Goal: Task Accomplishment & Management: Manage account settings

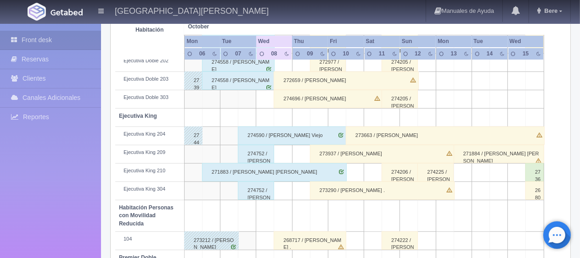
scroll to position [168, 0]
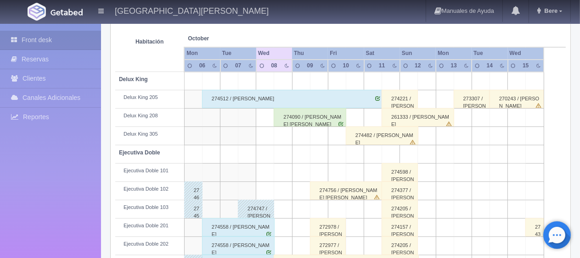
click at [319, 119] on div "274090 / [PERSON_NAME] [PERSON_NAME]" at bounding box center [310, 117] width 73 height 18
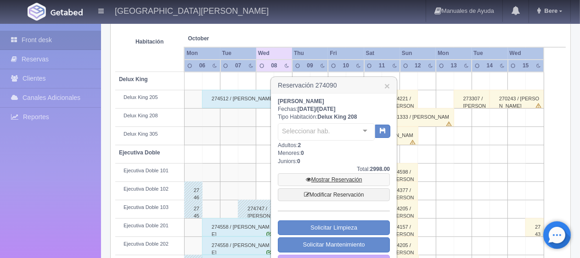
click at [341, 180] on link "Mostrar Reservación" at bounding box center [334, 179] width 112 height 13
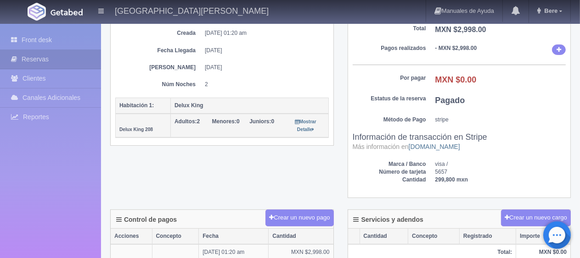
scroll to position [275, 0]
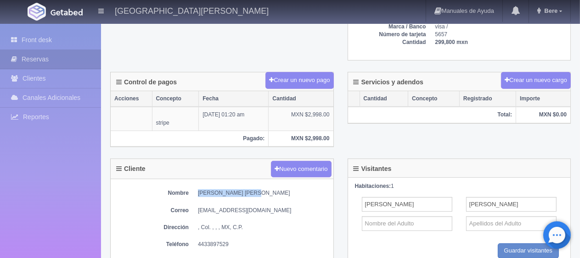
drag, startPoint x: 191, startPoint y: 187, endPoint x: 268, endPoint y: 194, distance: 77.4
click at [268, 194] on dl "Nombre [PERSON_NAME] [PERSON_NAME]" at bounding box center [221, 194] width 213 height 8
copy dd "[PERSON_NAME] [PERSON_NAME]"
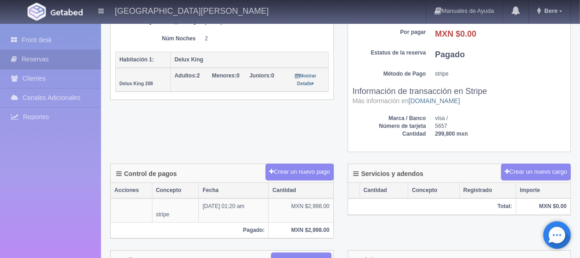
scroll to position [92, 0]
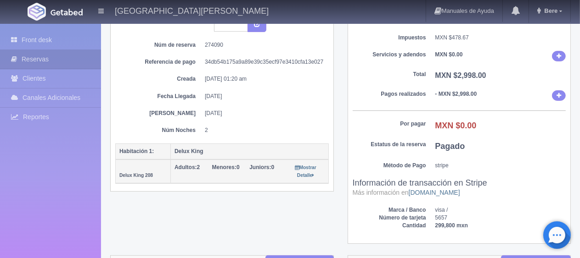
click at [273, 127] on dd "2" at bounding box center [263, 131] width 117 height 8
click at [56, 35] on link "Front desk" at bounding box center [50, 40] width 101 height 19
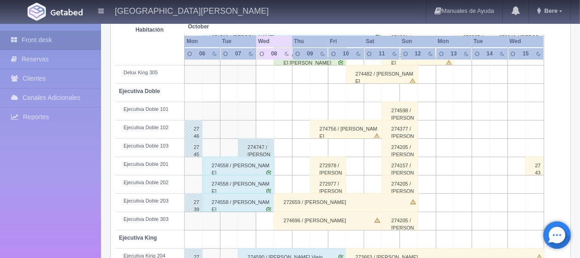
scroll to position [275, 0]
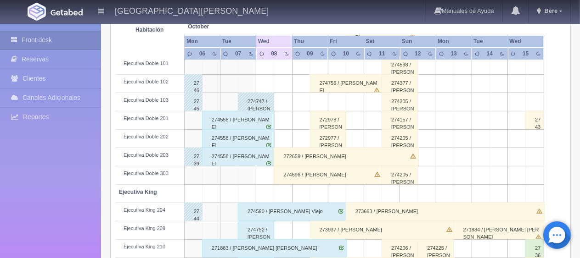
click at [304, 154] on div "272659 / [PERSON_NAME]" at bounding box center [346, 157] width 145 height 18
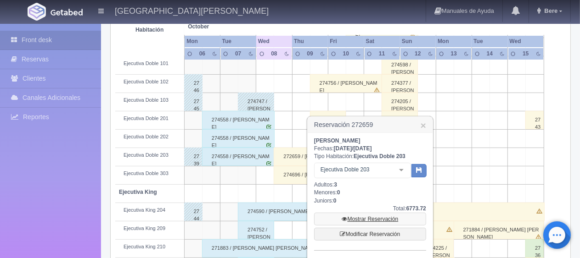
click at [350, 220] on link "Mostrar Reservación" at bounding box center [370, 219] width 112 height 13
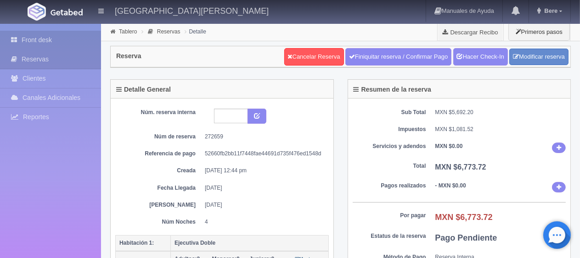
click at [64, 42] on link "Front desk" at bounding box center [50, 40] width 101 height 19
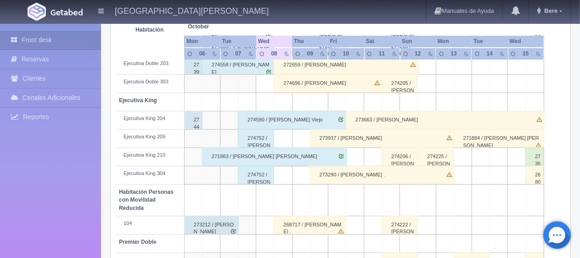
scroll to position [367, 0]
click at [300, 87] on div "274696 / Silveria Fernandez" at bounding box center [328, 83] width 108 height 18
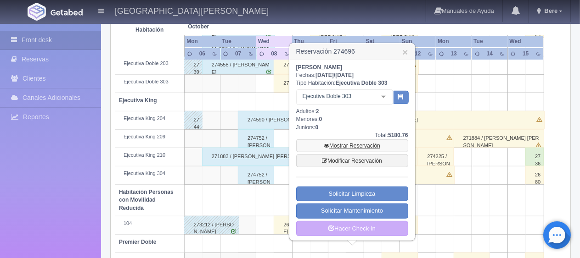
click at [358, 142] on link "Mostrar Reservación" at bounding box center [352, 146] width 112 height 13
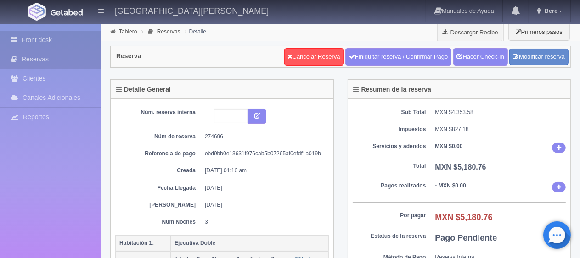
click at [61, 44] on link "Front desk" at bounding box center [50, 40] width 101 height 19
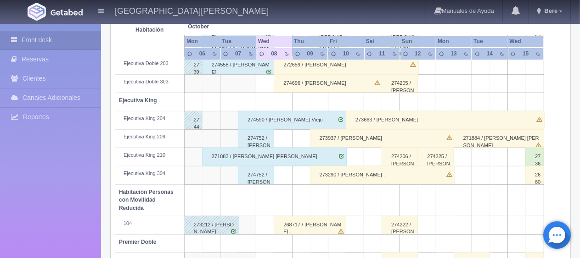
scroll to position [459, 0]
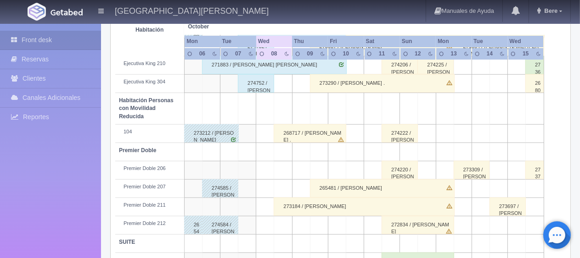
click at [305, 126] on div "268717 / Jose Estrada ." at bounding box center [310, 133] width 73 height 18
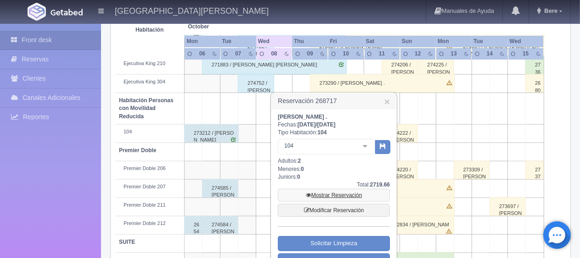
click at [335, 192] on link "Mostrar Reservación" at bounding box center [334, 195] width 112 height 13
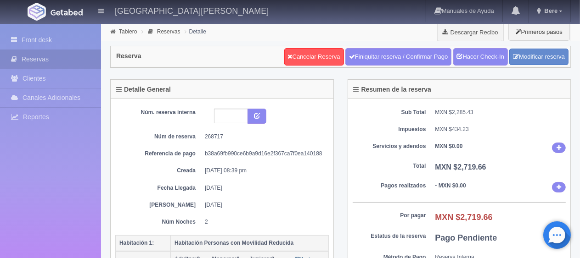
click at [44, 38] on link "Front desk" at bounding box center [50, 40] width 101 height 19
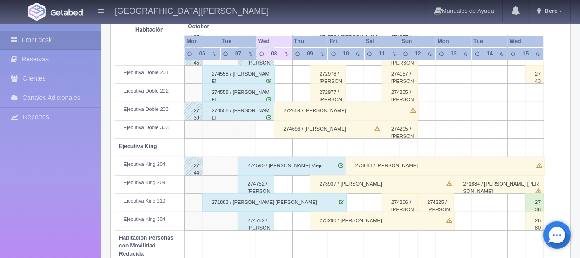
scroll to position [489, 0]
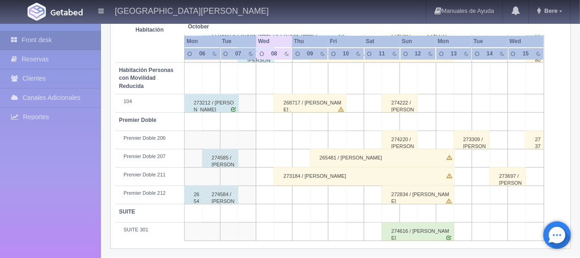
drag, startPoint x: 303, startPoint y: 175, endPoint x: 307, endPoint y: 179, distance: 5.2
click at [303, 175] on div "273184 / [PERSON_NAME]" at bounding box center [364, 177] width 181 height 18
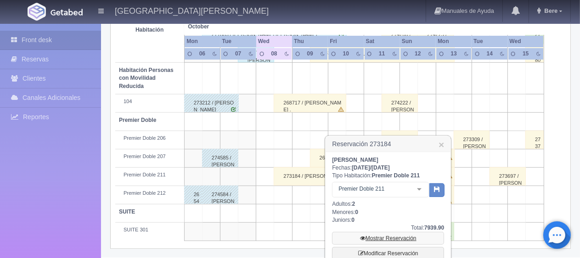
click at [378, 238] on link "Mostrar Reservación" at bounding box center [388, 238] width 112 height 13
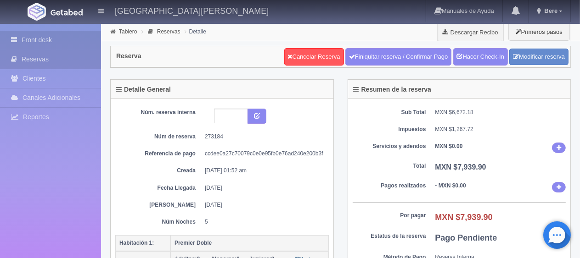
click at [72, 36] on link "Front desk" at bounding box center [50, 40] width 101 height 19
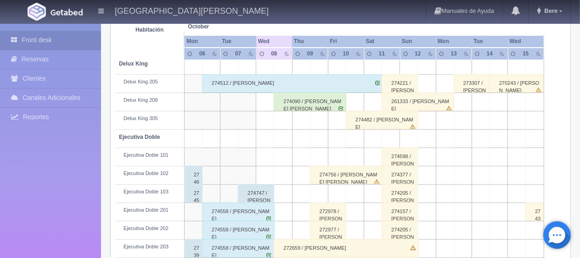
scroll to position [229, 0]
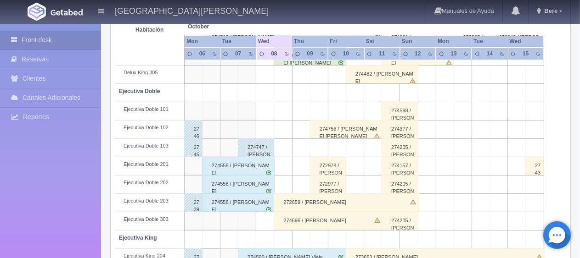
click at [252, 146] on div "274747 / [PERSON_NAME] [PERSON_NAME] ." at bounding box center [256, 148] width 36 height 18
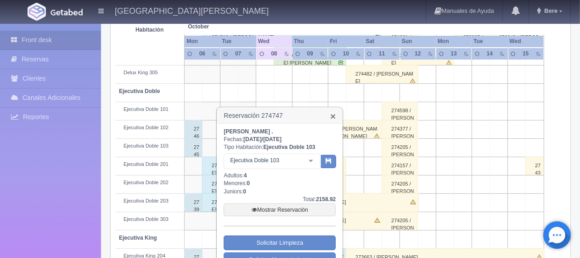
click at [334, 117] on link "×" at bounding box center [333, 117] width 6 height 10
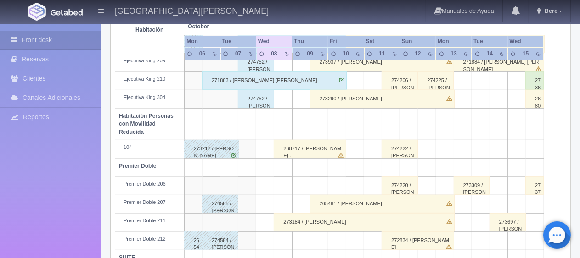
scroll to position [397, 0]
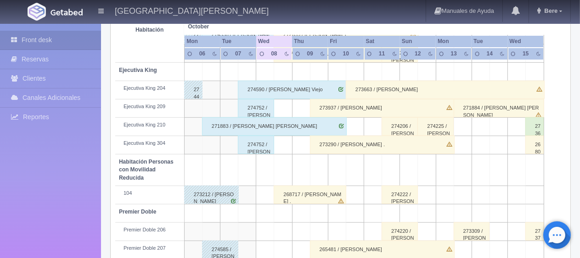
click at [251, 106] on div "274752 / [PERSON_NAME]" at bounding box center [256, 108] width 36 height 18
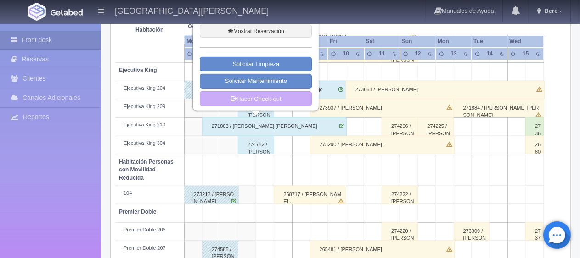
scroll to position [260, 0]
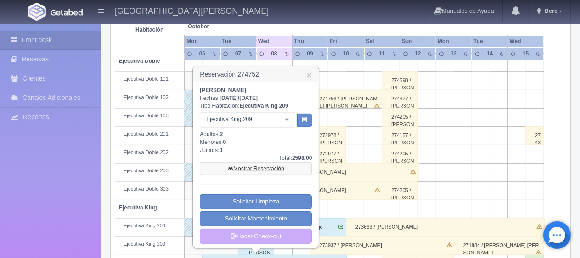
click at [259, 166] on link "Mostrar Reservación" at bounding box center [256, 168] width 112 height 13
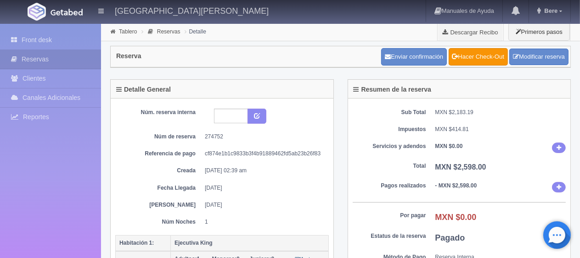
scroll to position [138, 0]
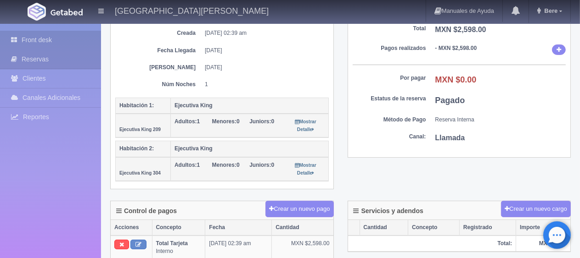
click at [57, 44] on link "Front desk" at bounding box center [50, 40] width 101 height 19
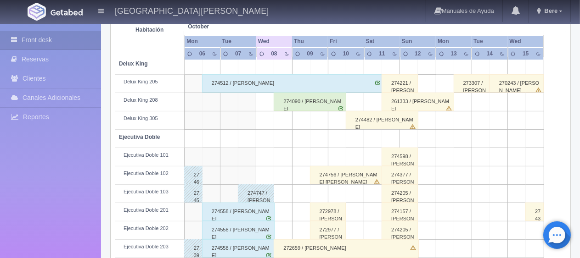
scroll to position [229, 0]
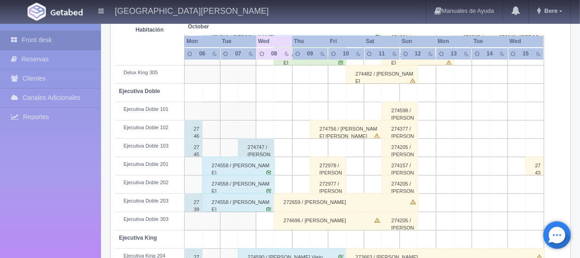
click at [352, 129] on div "274756 / [PERSON_NAME] [PERSON_NAME]" at bounding box center [346, 129] width 73 height 18
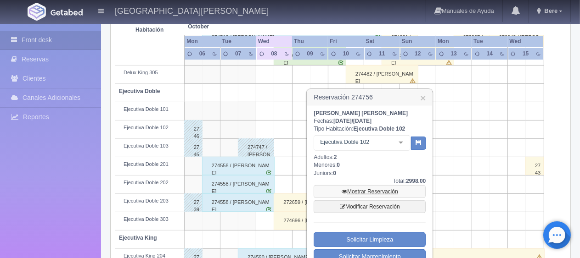
click at [382, 188] on link "Mostrar Reservación" at bounding box center [369, 191] width 112 height 13
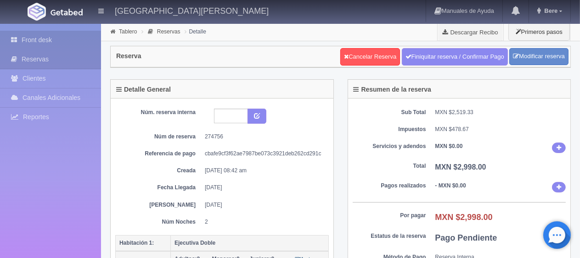
click at [68, 39] on link "Front desk" at bounding box center [50, 40] width 101 height 19
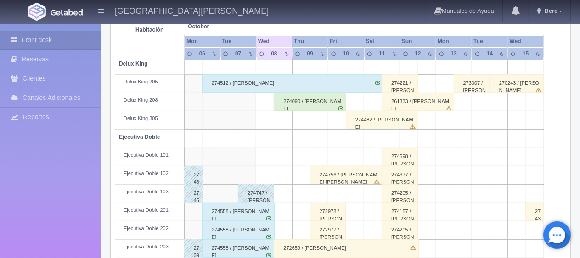
scroll to position [229, 0]
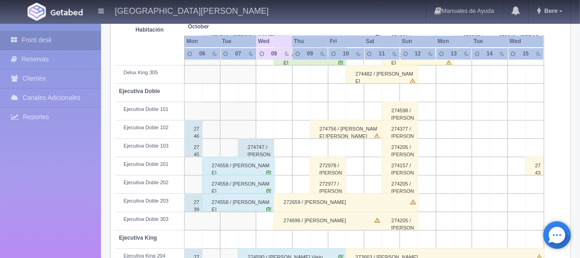
click at [320, 167] on div "272978 / [PERSON_NAME]" at bounding box center [328, 166] width 36 height 18
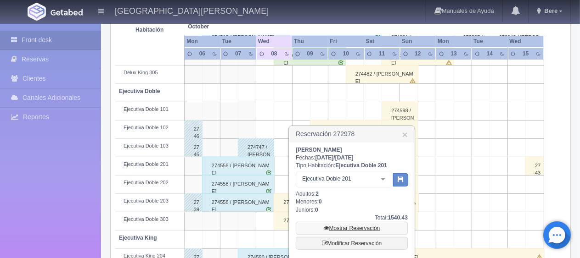
click at [337, 226] on link "Mostrar Reservación" at bounding box center [352, 228] width 112 height 13
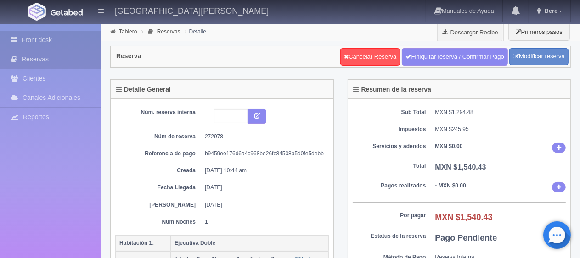
click at [50, 40] on link "Front desk" at bounding box center [50, 40] width 101 height 19
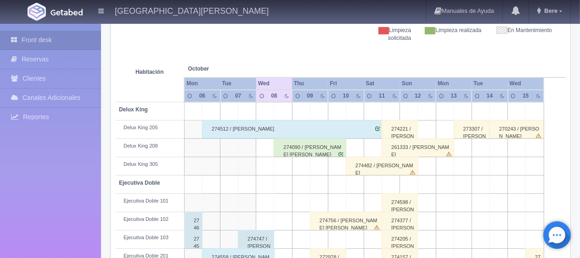
scroll to position [229, 0]
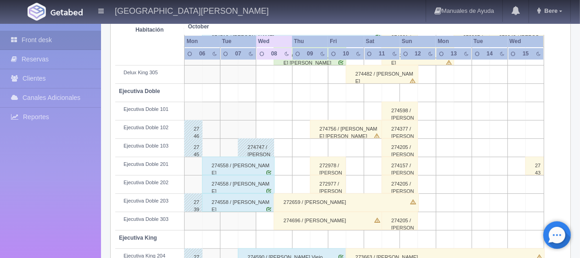
click at [331, 188] on div "272977 / Masao Wakasugi" at bounding box center [328, 184] width 36 height 18
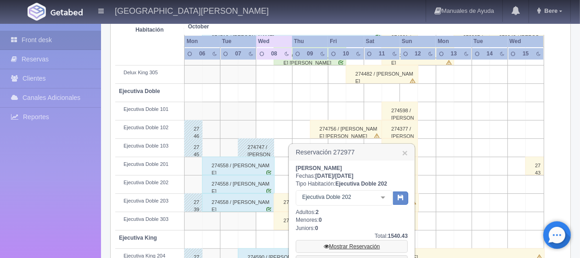
click at [341, 242] on link "Mostrar Reservación" at bounding box center [352, 246] width 112 height 13
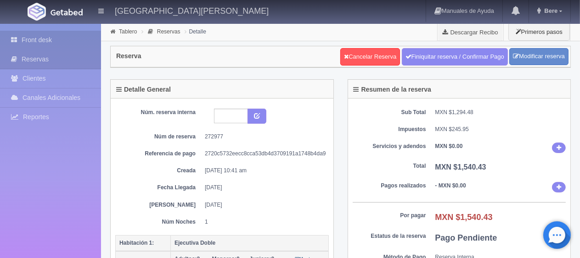
click at [29, 36] on link "Front desk" at bounding box center [50, 40] width 101 height 19
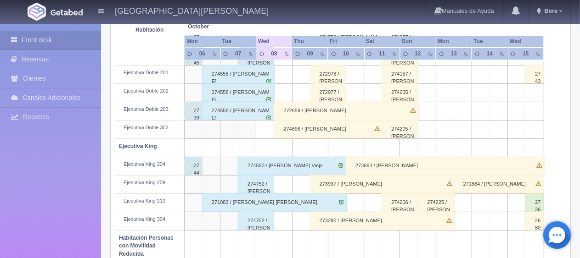
scroll to position [367, 0]
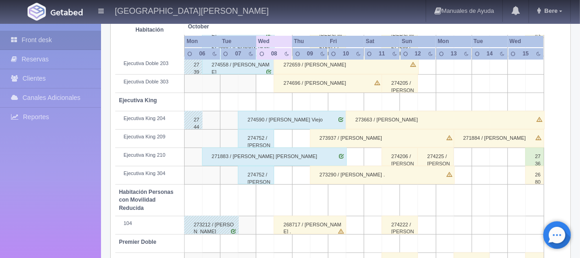
click at [339, 140] on div "273937 / [PERSON_NAME]" at bounding box center [382, 138] width 145 height 18
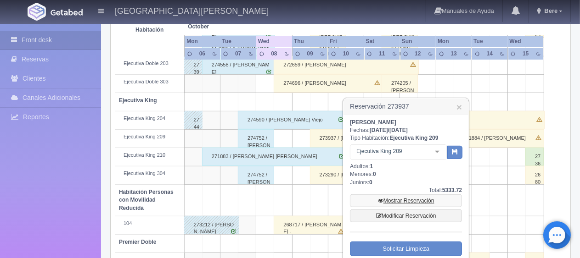
click at [385, 200] on link "Mostrar Reservación" at bounding box center [406, 201] width 112 height 13
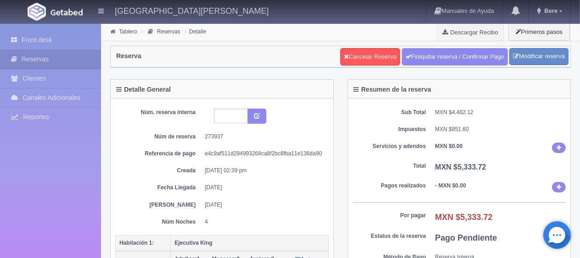
scroll to position [92, 0]
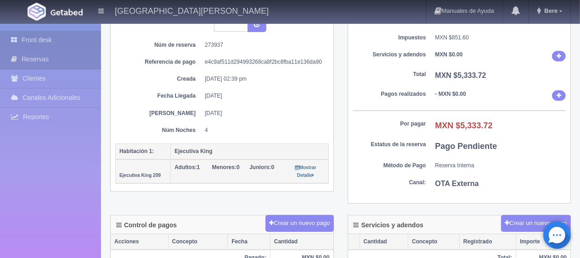
click at [43, 36] on link "Front desk" at bounding box center [50, 40] width 101 height 19
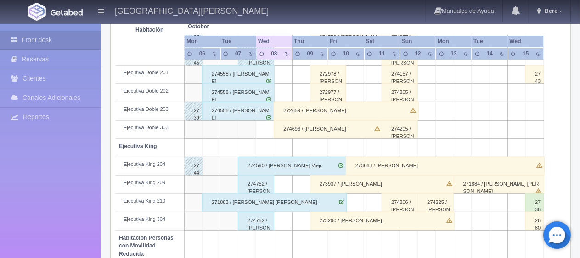
scroll to position [413, 0]
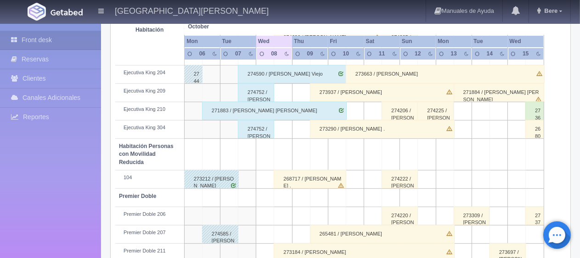
click at [349, 127] on div "273290 / Adriana Becerra ." at bounding box center [382, 129] width 145 height 18
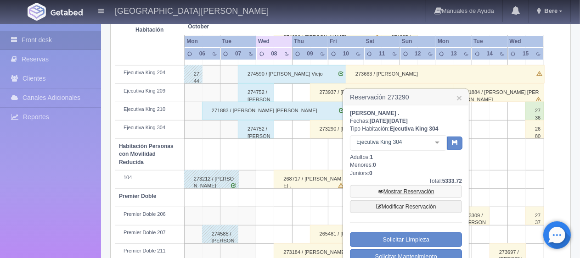
click at [397, 189] on link "Mostrar Reservación" at bounding box center [406, 191] width 112 height 13
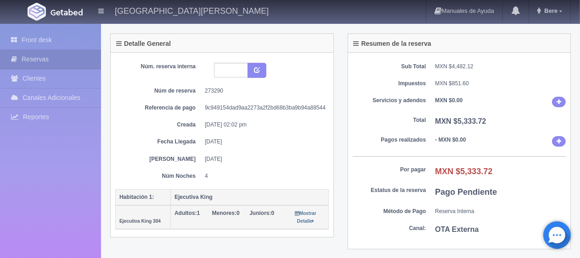
scroll to position [92, 0]
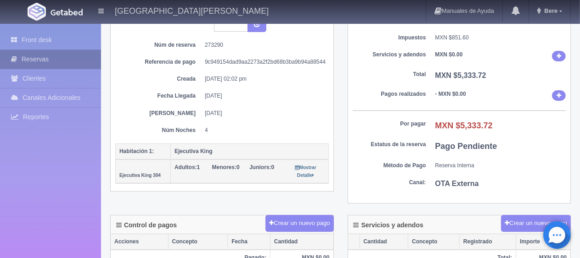
click at [48, 51] on link "Reservas" at bounding box center [50, 59] width 101 height 19
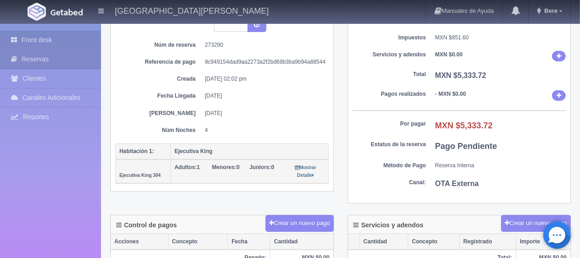
click at [53, 39] on link "Front desk" at bounding box center [50, 40] width 101 height 19
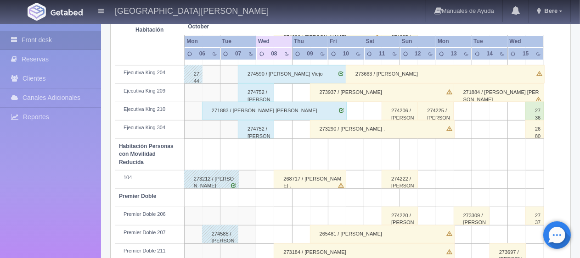
scroll to position [489, 0]
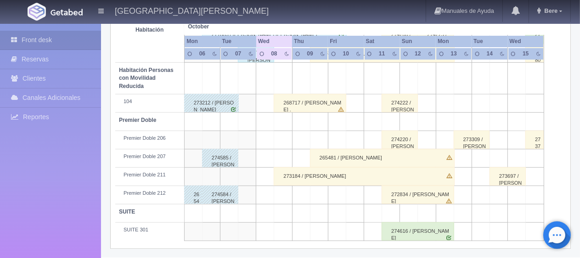
click at [352, 155] on div "265481 / [PERSON_NAME]" at bounding box center [382, 158] width 145 height 18
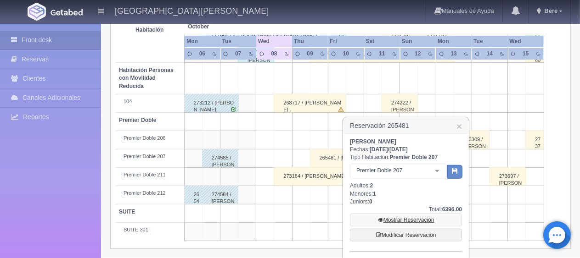
click at [384, 221] on link "Mostrar Reservación" at bounding box center [406, 220] width 112 height 13
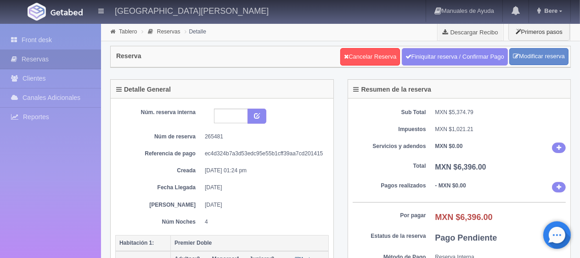
scroll to position [92, 0]
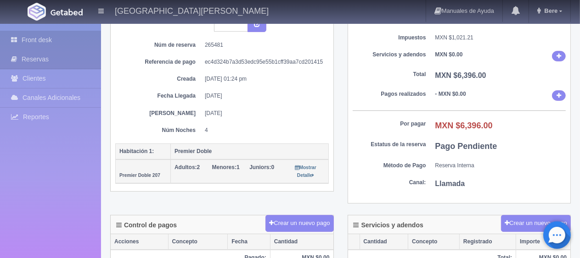
click at [37, 42] on link "Front desk" at bounding box center [50, 40] width 101 height 19
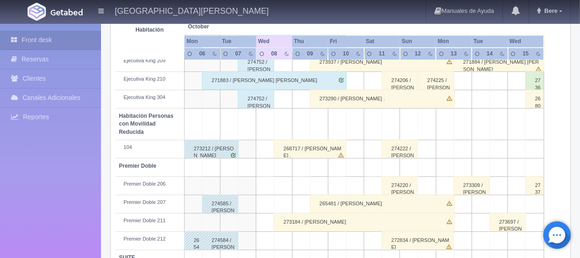
scroll to position [489, 0]
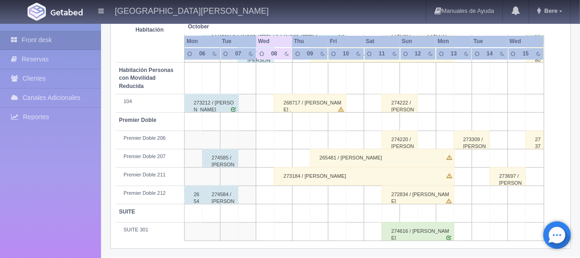
click at [342, 159] on div "265481 / [PERSON_NAME]" at bounding box center [382, 158] width 145 height 18
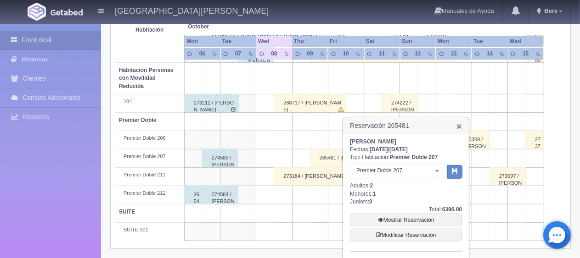
click at [459, 124] on link "×" at bounding box center [459, 127] width 6 height 10
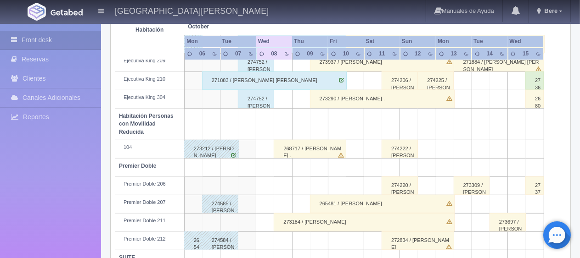
scroll to position [397, 0]
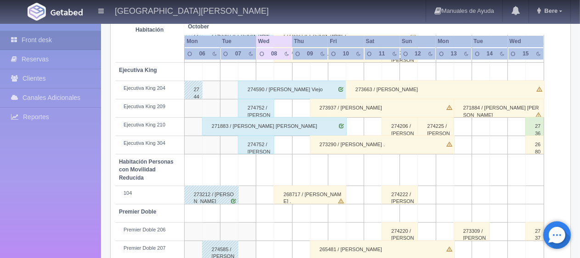
click at [363, 147] on div "273290 / Adriana Becerra ." at bounding box center [382, 145] width 145 height 18
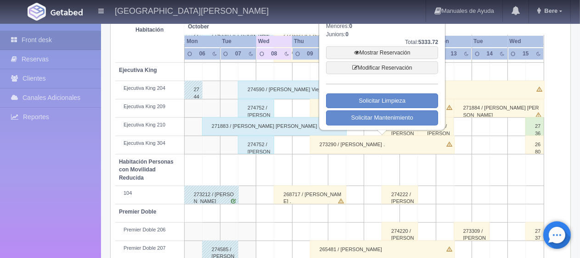
scroll to position [306, 0]
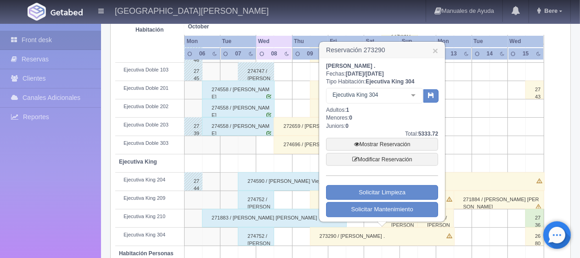
click at [431, 50] on h3 "Reservación 273290 ×" at bounding box center [381, 50] width 125 height 16
click at [436, 51] on link "×" at bounding box center [435, 51] width 6 height 10
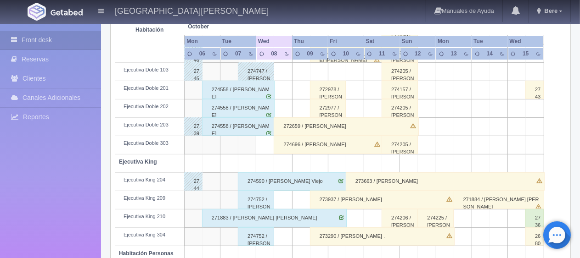
click at [354, 201] on div "273937 / Adriana Becerra" at bounding box center [382, 200] width 145 height 18
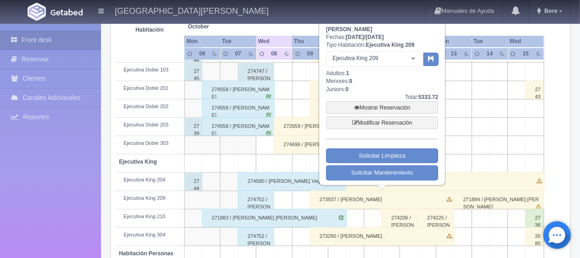
scroll to position [260, 0]
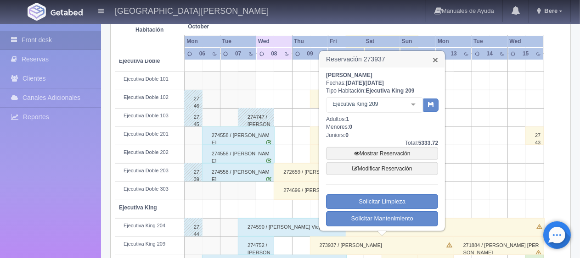
click at [434, 58] on link "×" at bounding box center [435, 60] width 6 height 10
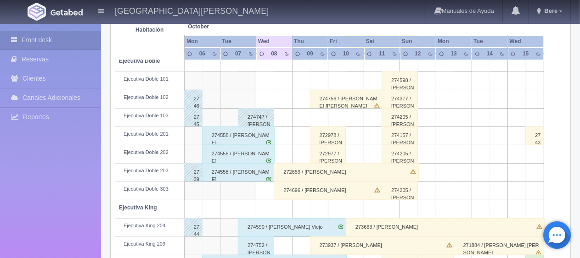
click at [320, 153] on div "272977 / Masao Wakasugi" at bounding box center [328, 154] width 36 height 18
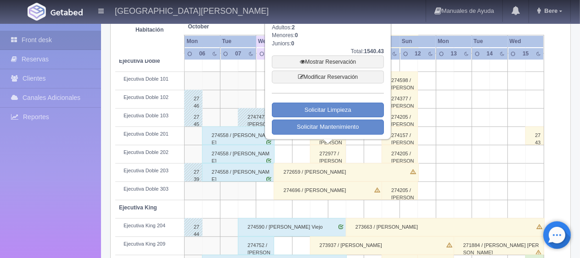
scroll to position [168, 0]
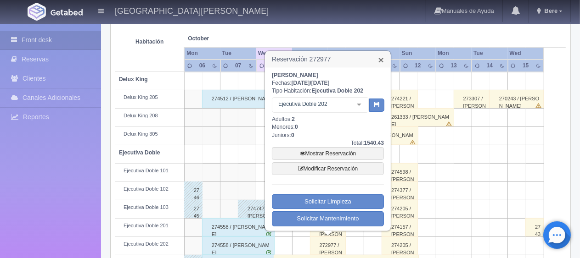
click at [378, 58] on link "×" at bounding box center [381, 60] width 6 height 10
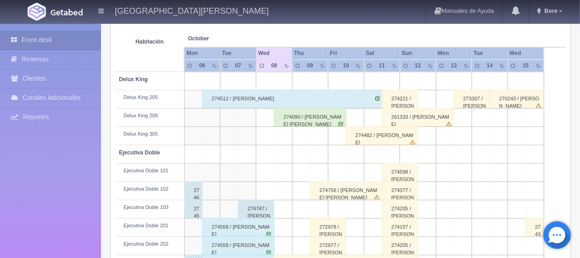
scroll to position [214, 0]
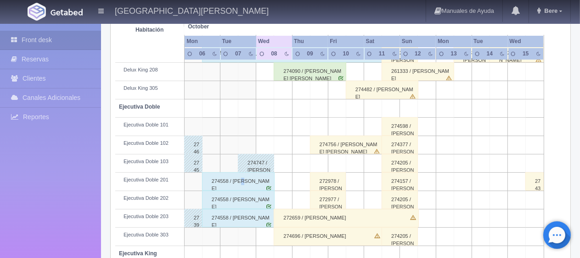
click at [242, 182] on div "274558 / Martha Parra" at bounding box center [238, 182] width 73 height 18
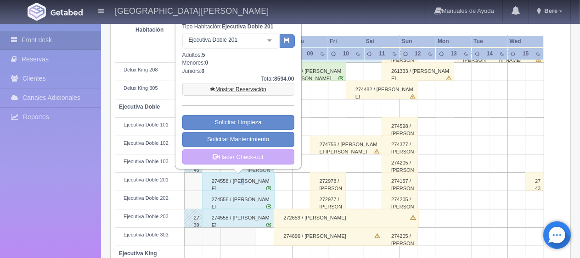
click at [226, 85] on link "Mostrar Reservación" at bounding box center [238, 89] width 112 height 13
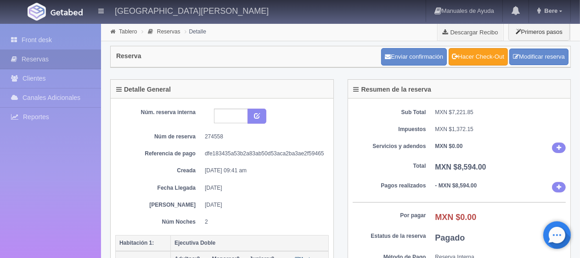
click at [478, 55] on link "Hacer Check-Out" at bounding box center [477, 56] width 59 height 17
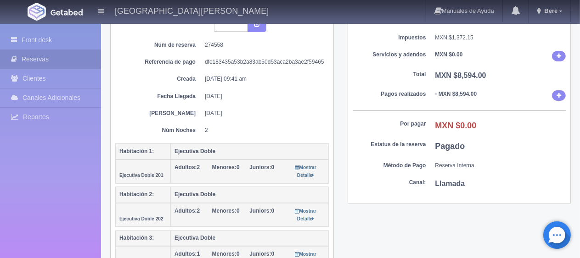
scroll to position [138, 0]
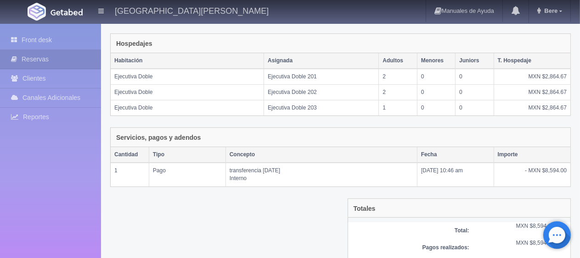
scroll to position [185, 0]
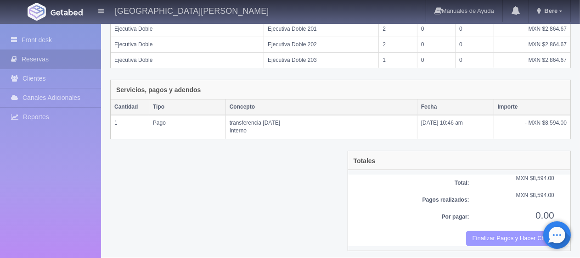
click at [503, 231] on button "Finalizar Pagos y Hacer Checkout" at bounding box center [510, 238] width 88 height 15
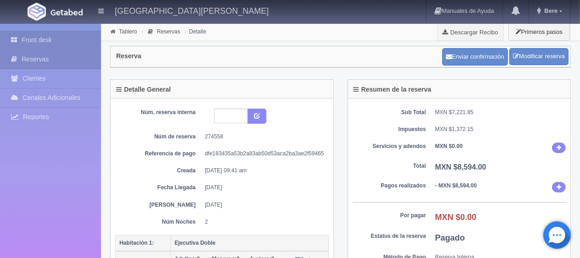
click at [59, 47] on link "Front desk" at bounding box center [50, 40] width 101 height 19
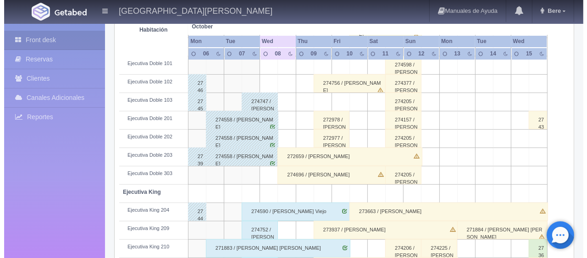
scroll to position [275, 0]
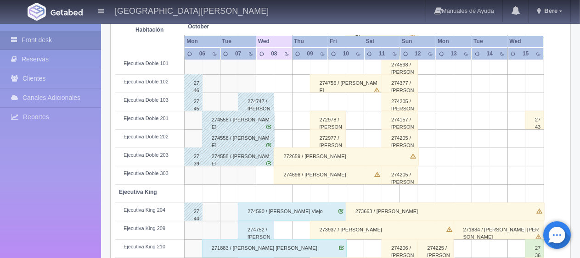
click at [287, 123] on td at bounding box center [283, 121] width 18 height 18
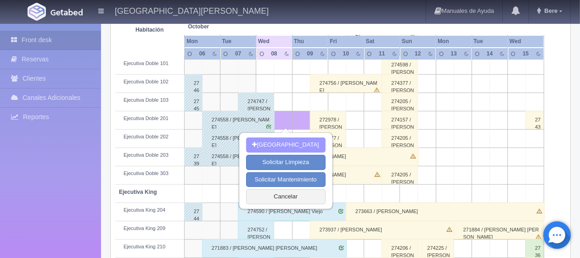
click at [288, 145] on button "[GEOGRAPHIC_DATA]" at bounding box center [285, 145] width 79 height 15
type input "08-10-2025"
type input "[DATE]"
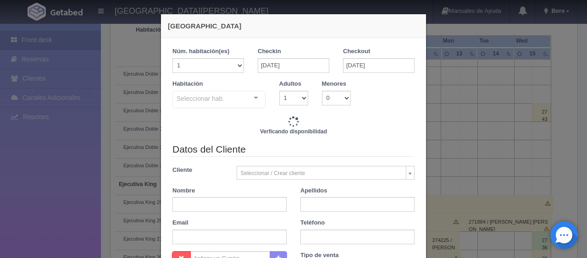
checkbox input "false"
drag, startPoint x: 217, startPoint y: 62, endPoint x: 213, endPoint y: 70, distance: 9.2
click at [217, 62] on select "1 2 3 4 5 6 7 8 9 10 11 12 13 14 15 16 17 18 19 20" at bounding box center [209, 65] width 72 height 15
type input "1299.00"
checkbox input "false"
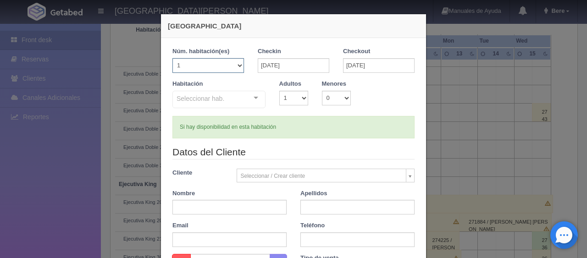
select select "2"
click at [173, 58] on select "1 2 3 4 5 6 7 8 9 10 11 12 13 14 15 16 17 18 19 20" at bounding box center [209, 65] width 72 height 15
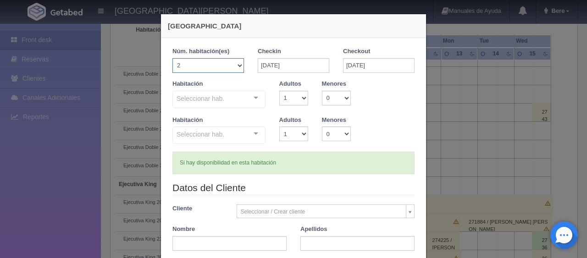
checkbox input "false"
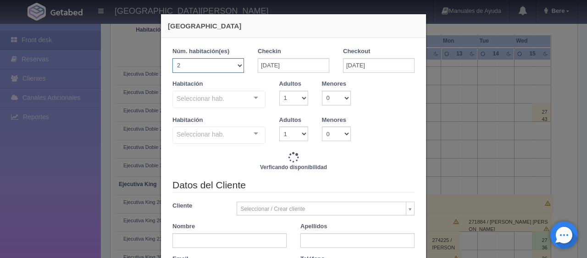
type input "1299.00"
checkbox input "false"
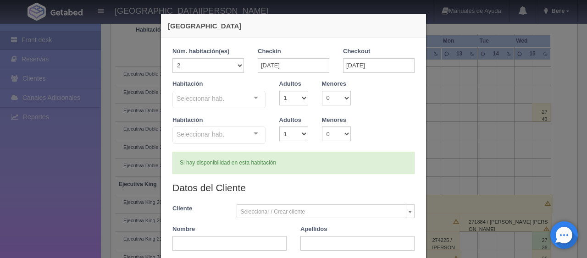
click at [226, 98] on div "Seleccionar hab." at bounding box center [219, 99] width 93 height 17
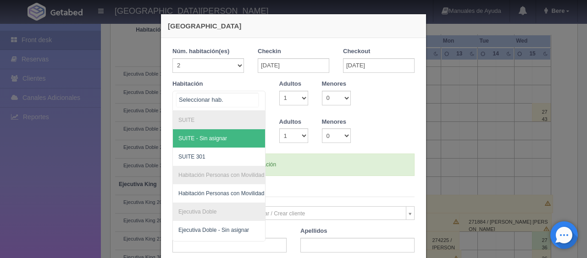
type input "2598.00"
checkbox input "false"
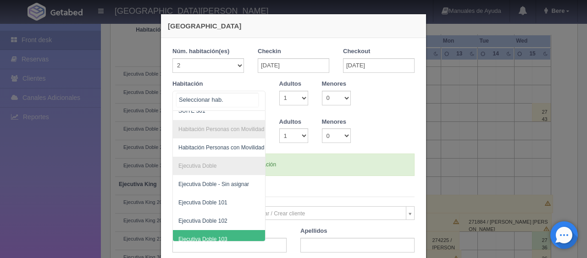
scroll to position [92, 0]
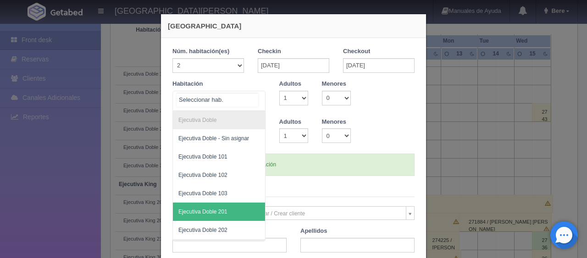
click at [219, 207] on span "Ejecutiva Doble 201" at bounding box center [250, 212] width 154 height 18
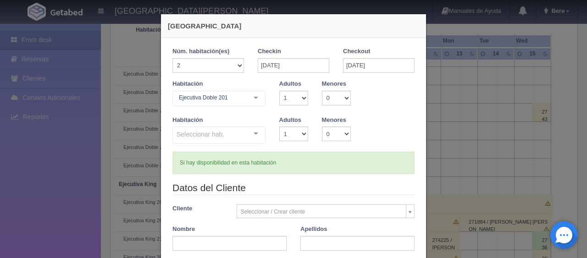
checkbox input "false"
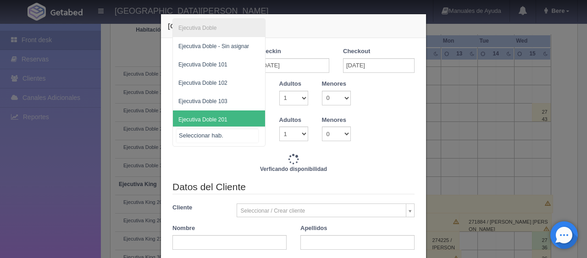
type input "2598.00"
checkbox input "false"
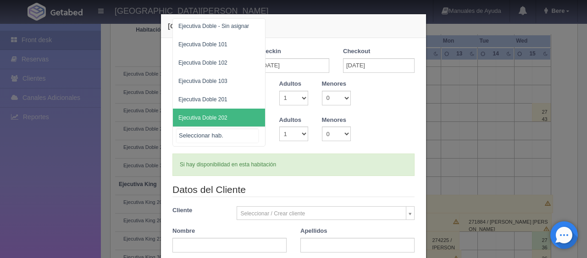
click at [214, 115] on span "Ejecutiva Doble 202" at bounding box center [203, 118] width 49 height 6
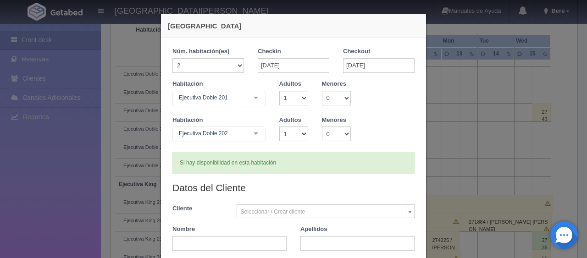
scroll to position [46, 0]
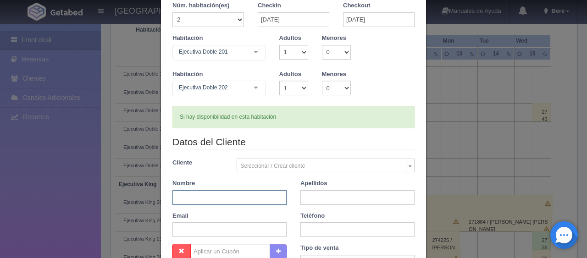
click at [218, 199] on input "text" at bounding box center [230, 197] width 114 height 15
type input "Martha"
click at [308, 195] on input "text" at bounding box center [358, 197] width 114 height 15
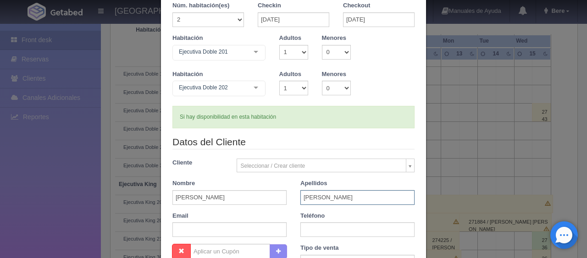
type input "Parra"
click at [330, 224] on input "text" at bounding box center [358, 230] width 114 height 15
paste input "3114272887"
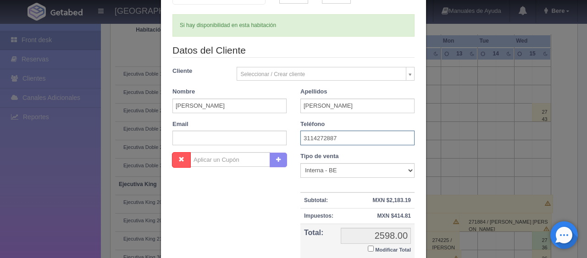
scroll to position [184, 0]
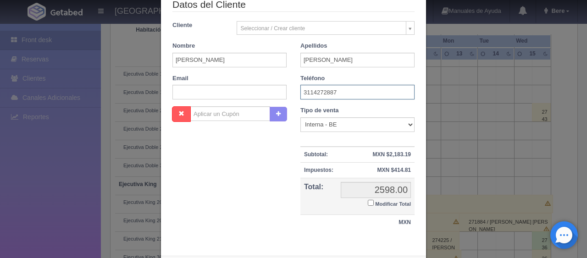
type input "3114272887"
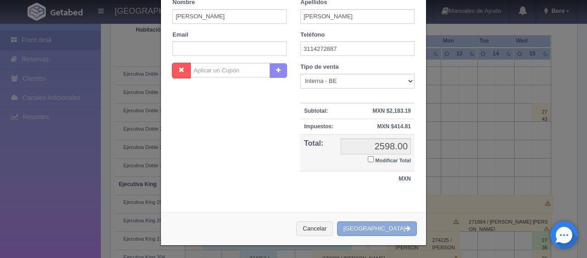
click at [377, 230] on button "[GEOGRAPHIC_DATA]" at bounding box center [377, 229] width 80 height 15
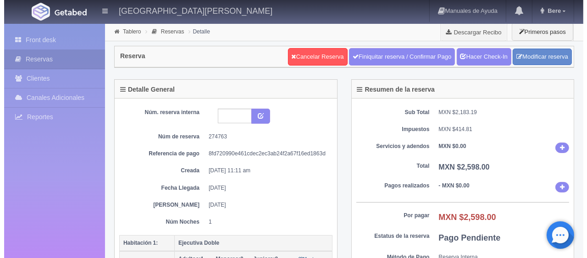
scroll to position [138, 0]
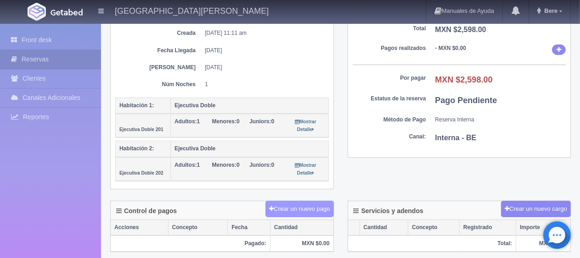
click at [304, 203] on button "Crear un nuevo pago" at bounding box center [299, 209] width 68 height 17
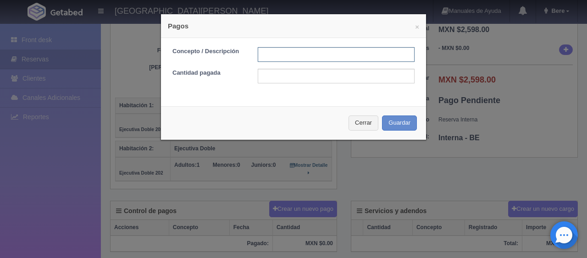
click at [281, 53] on input "text" at bounding box center [336, 54] width 157 height 15
type input "Total Tarjeta"
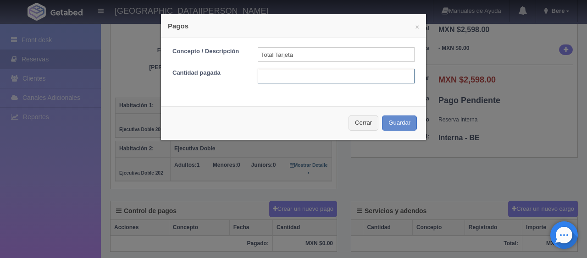
click at [304, 74] on input "text" at bounding box center [336, 76] width 157 height 15
type input "2598"
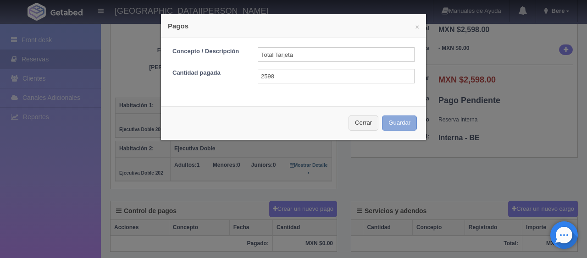
click at [397, 128] on button "Guardar" at bounding box center [399, 123] width 35 height 15
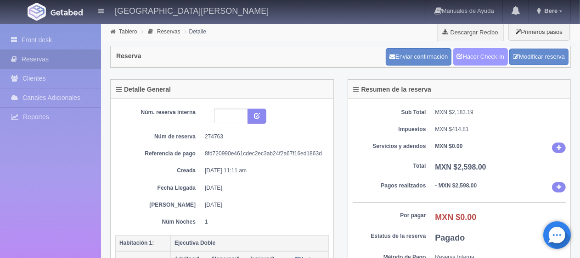
click at [457, 55] on icon at bounding box center [460, 56] width 6 height 6
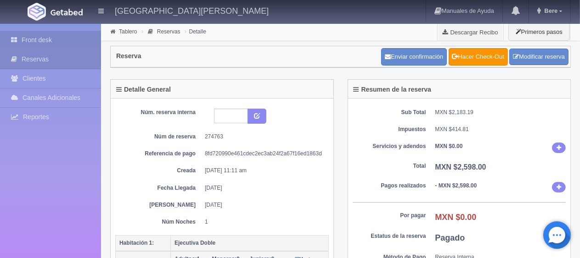
drag, startPoint x: 75, startPoint y: 39, endPoint x: 83, endPoint y: 37, distance: 8.3
click at [75, 39] on link "Front desk" at bounding box center [50, 40] width 101 height 19
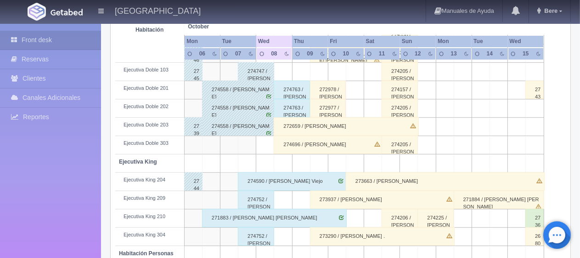
scroll to position [168, 0]
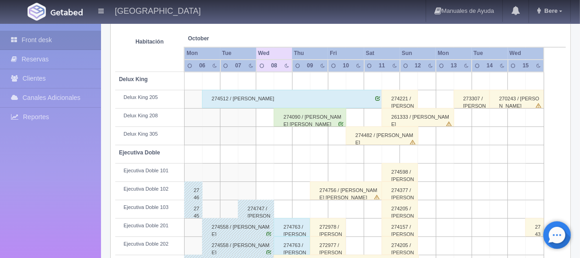
click at [322, 229] on div "272978 / [PERSON_NAME]" at bounding box center [328, 227] width 36 height 18
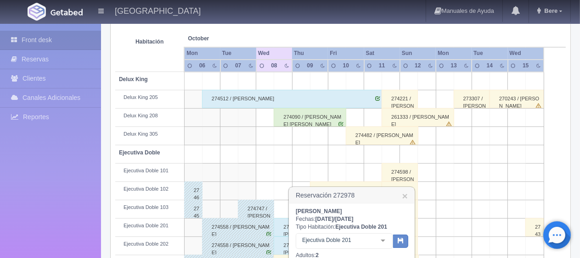
scroll to position [214, 0]
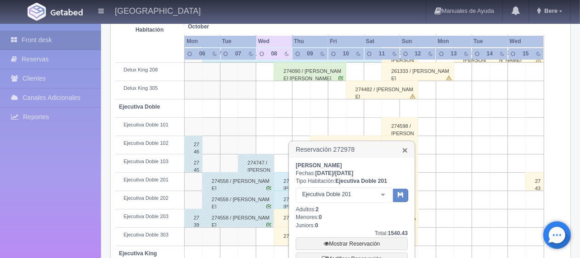
click at [406, 146] on link "×" at bounding box center [405, 150] width 6 height 10
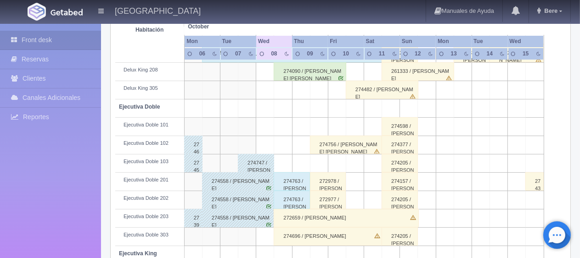
click at [332, 179] on div "272978 / [PERSON_NAME]" at bounding box center [328, 182] width 36 height 18
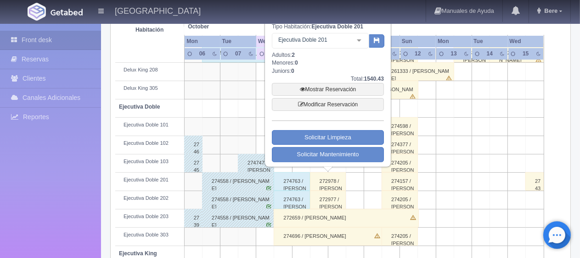
scroll to position [122, 0]
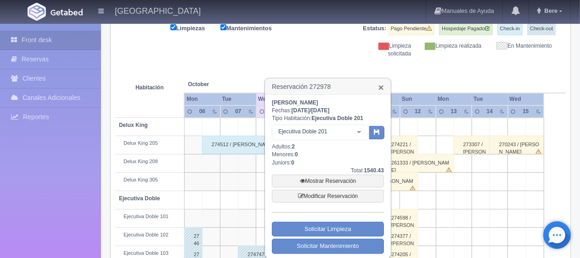
click at [380, 90] on link "×" at bounding box center [381, 88] width 6 height 10
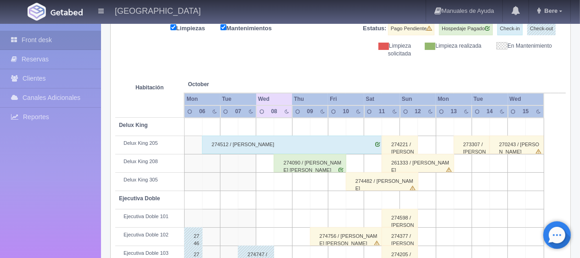
scroll to position [214, 0]
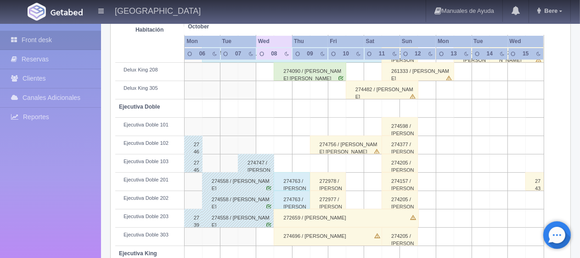
click at [342, 148] on div "274756 / [PERSON_NAME] [PERSON_NAME]" at bounding box center [346, 145] width 73 height 18
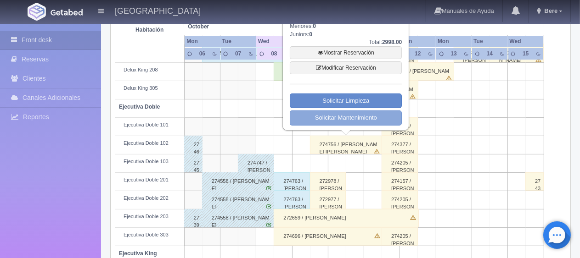
scroll to position [122, 0]
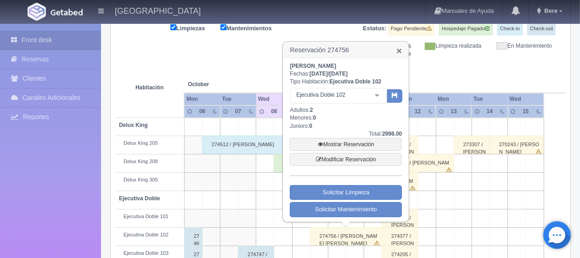
click at [397, 51] on link "×" at bounding box center [399, 51] width 6 height 10
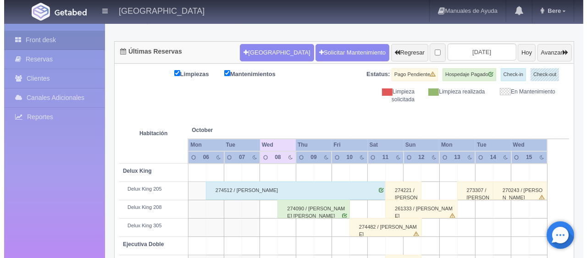
scroll to position [0, 0]
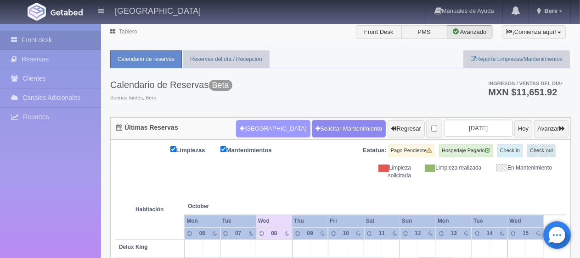
click at [250, 120] on button "[GEOGRAPHIC_DATA]" at bounding box center [273, 128] width 74 height 17
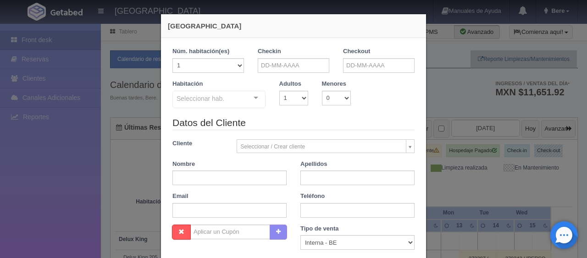
checkbox input "false"
click at [283, 65] on input "text" at bounding box center [294, 65] width 72 height 15
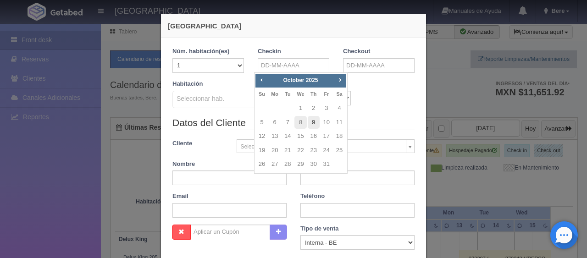
click at [309, 124] on link "9" at bounding box center [314, 122] width 12 height 13
type input "[DATE]"
checkbox input "false"
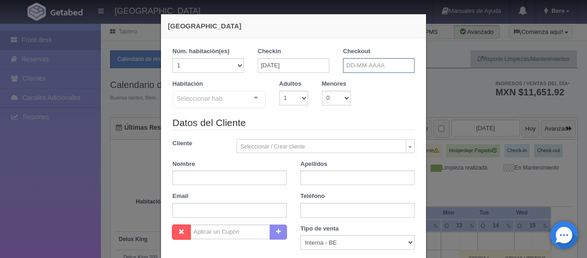
click at [351, 69] on input "text" at bounding box center [379, 65] width 72 height 15
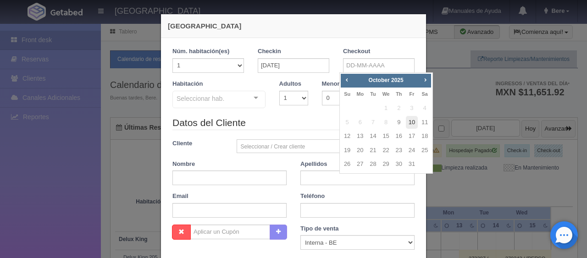
click at [410, 125] on link "10" at bounding box center [412, 122] width 12 height 13
type input "[DATE]"
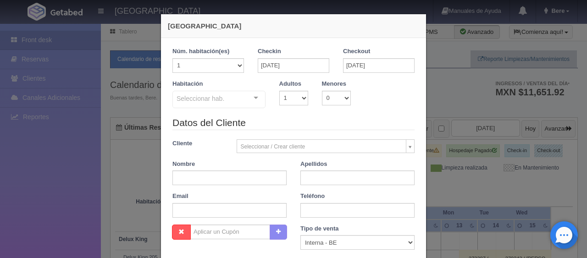
checkbox input "false"
click at [352, 67] on input "[DATE]" at bounding box center [379, 65] width 72 height 15
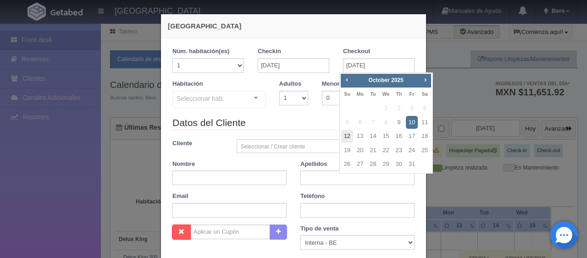
click at [344, 134] on link "12" at bounding box center [347, 136] width 12 height 13
type input "[DATE]"
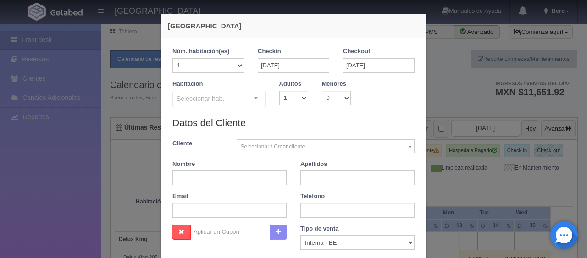
checkbox input "false"
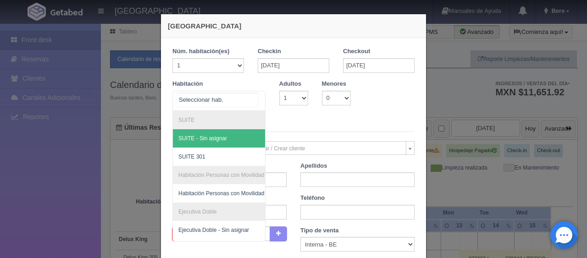
click at [225, 100] on div at bounding box center [219, 101] width 93 height 20
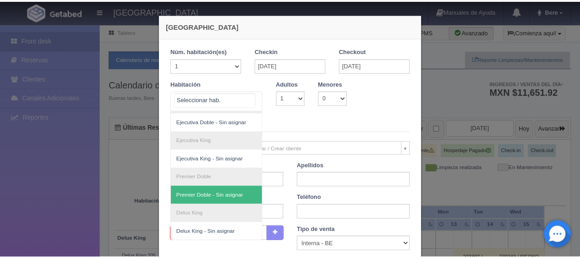
scroll to position [51, 0]
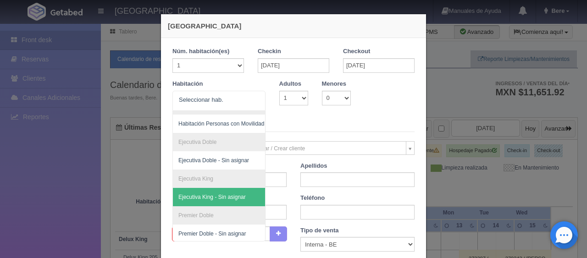
click at [110, 200] on div "[GEOGRAPHIC_DATA] 1 Núm. habitación(es) 1 2 3 4 5 6 7 8 9 10 11 12 13 14 15 16 …" at bounding box center [293, 129] width 587 height 258
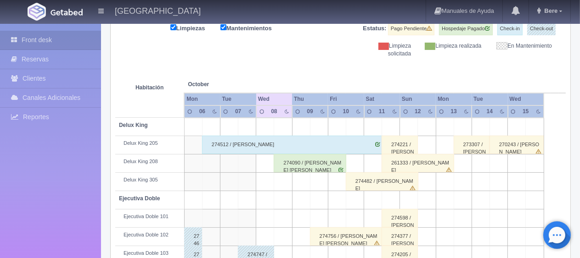
scroll to position [0, 0]
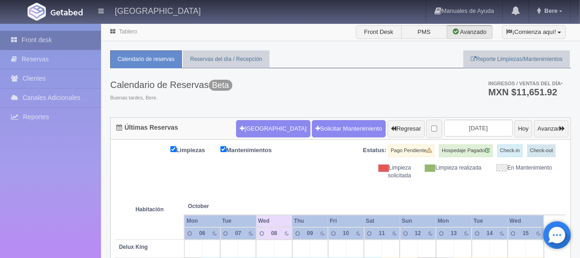
click at [28, 31] on link "Front desk" at bounding box center [50, 40] width 101 height 19
click at [31, 34] on link "Front desk" at bounding box center [50, 40] width 101 height 19
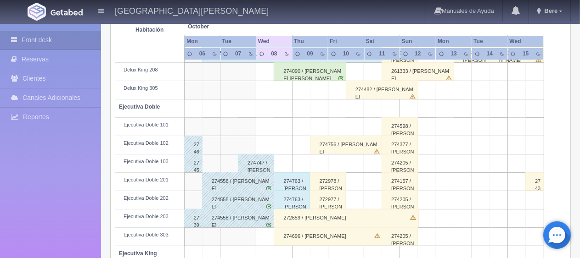
scroll to position [122, 0]
